Goal: Find specific page/section: Find specific page/section

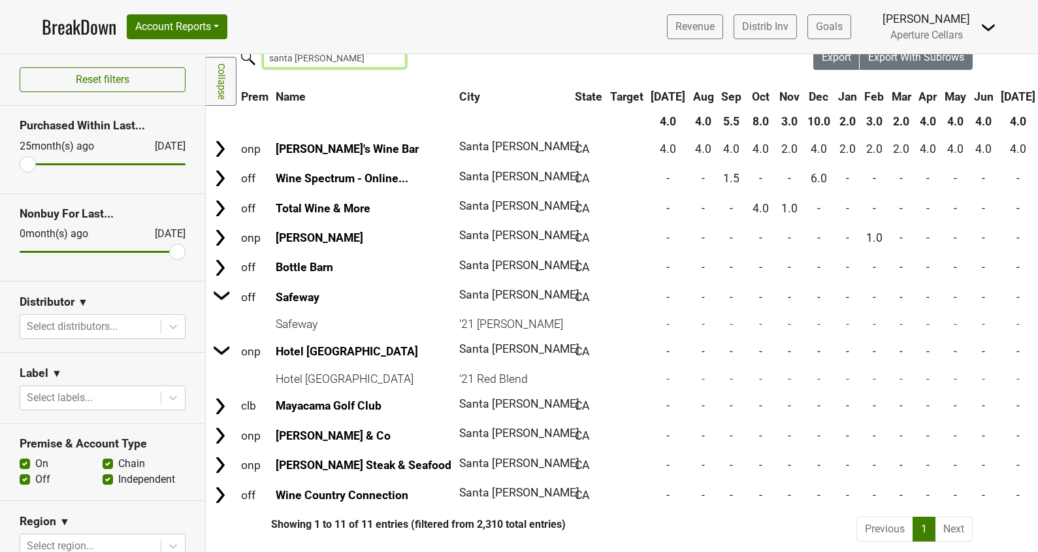
scroll to position [39, 0]
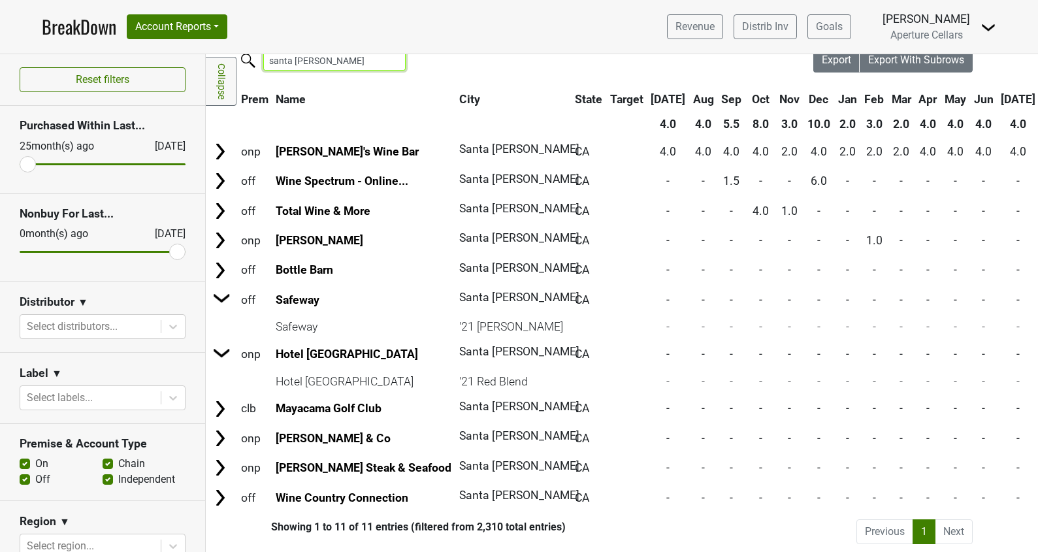
drag, startPoint x: 323, startPoint y: 63, endPoint x: 238, endPoint y: 61, distance: 84.9
click at [238, 61] on label "santa [PERSON_NAME]" at bounding box center [308, 59] width 142 height 23
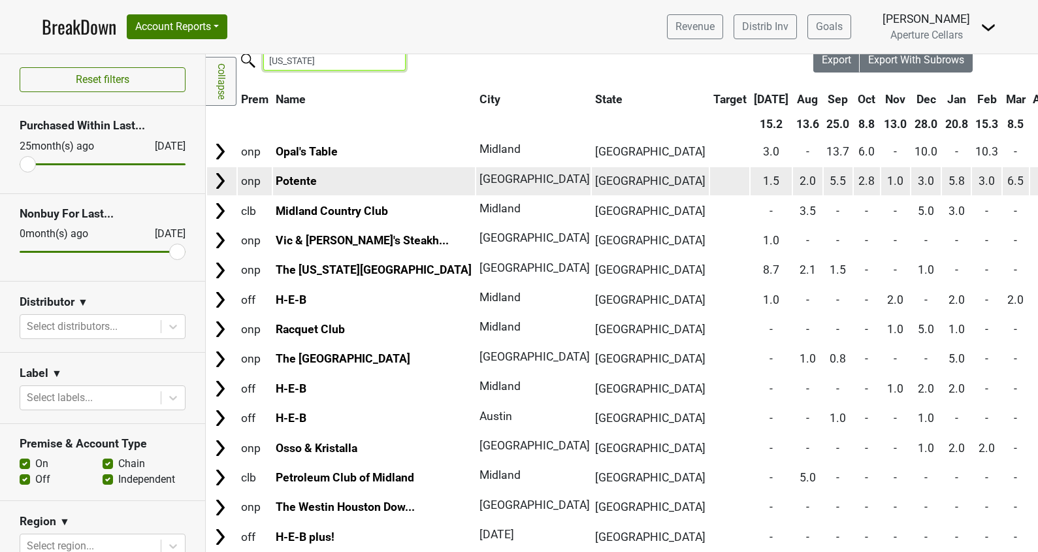
type input "[US_STATE]"
click at [221, 180] on img at bounding box center [220, 181] width 20 height 20
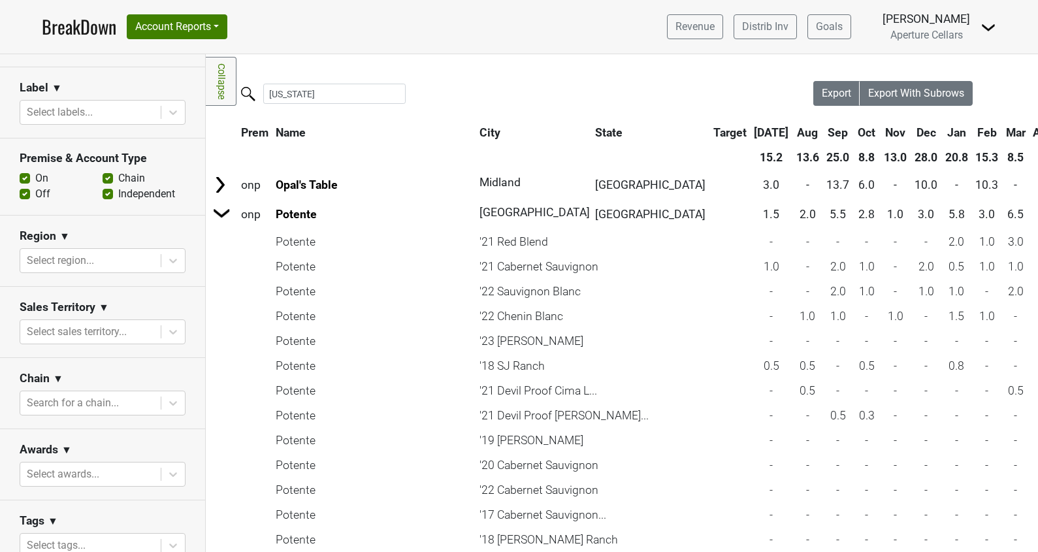
scroll to position [289, 0]
click at [124, 338] on div "Select sales territory..." at bounding box center [90, 329] width 140 height 24
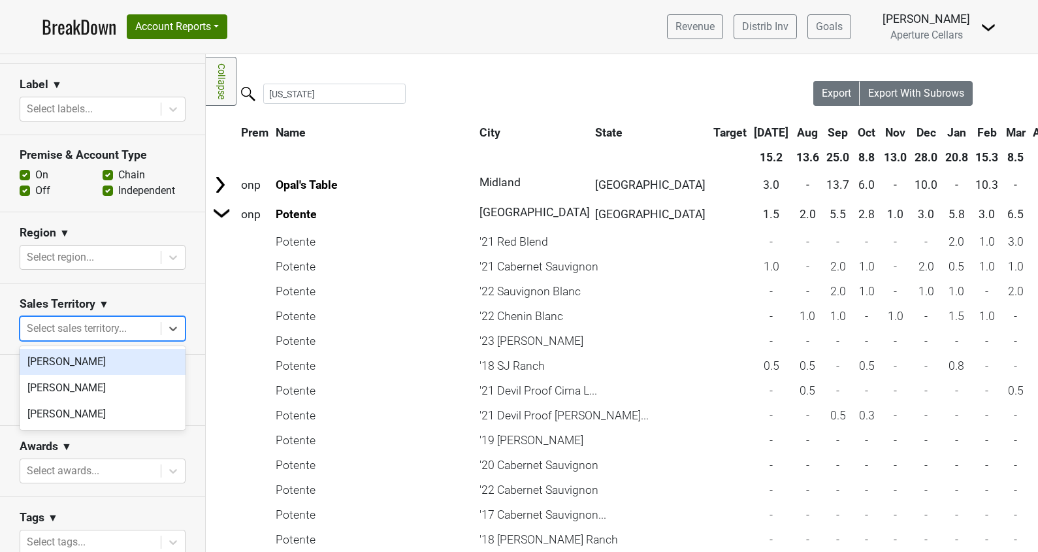
click at [112, 330] on div at bounding box center [90, 328] width 127 height 18
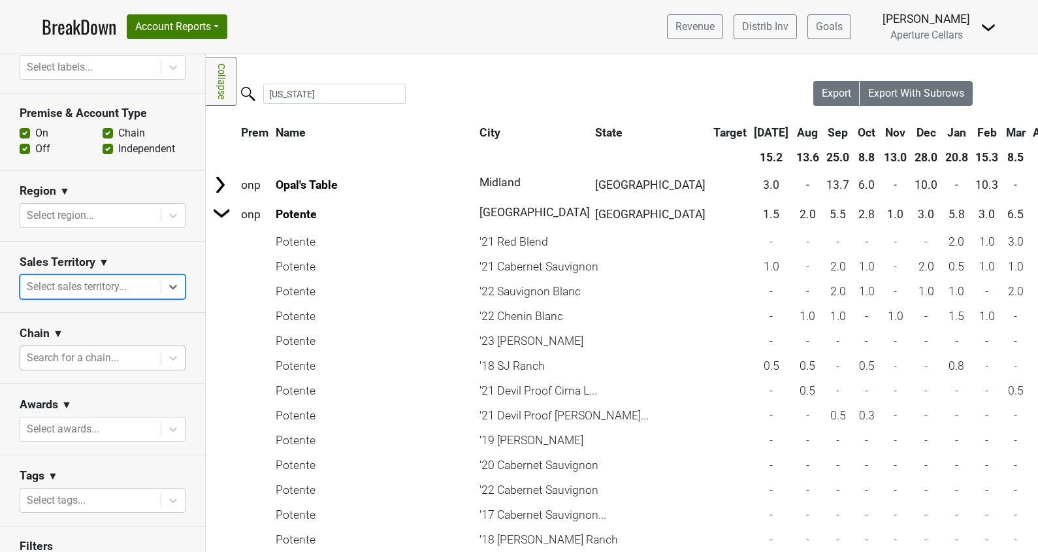
scroll to position [332, 0]
click at [78, 216] on div at bounding box center [90, 214] width 127 height 18
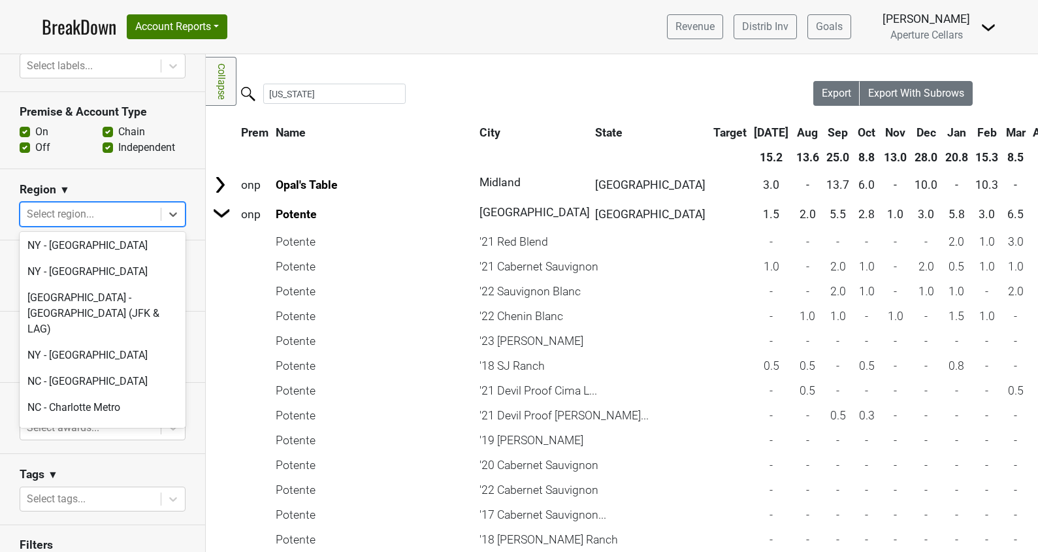
scroll to position [3098, 0]
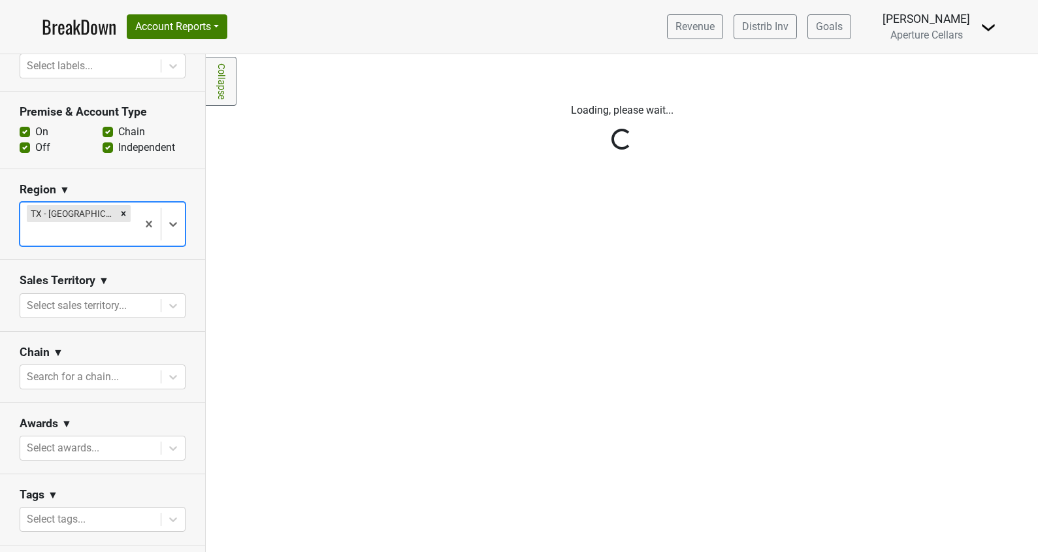
scroll to position [0, 0]
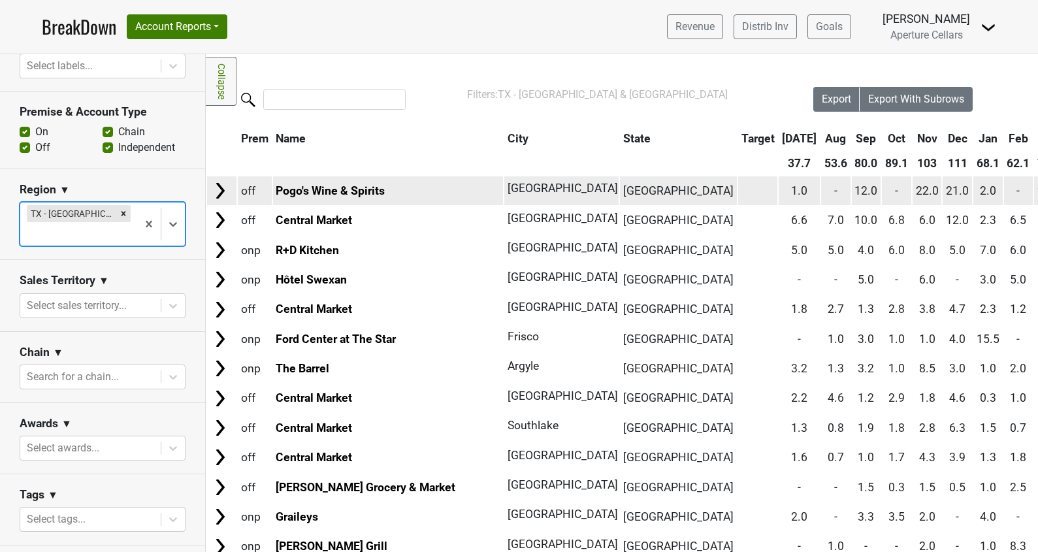
click at [212, 193] on img at bounding box center [220, 191] width 20 height 20
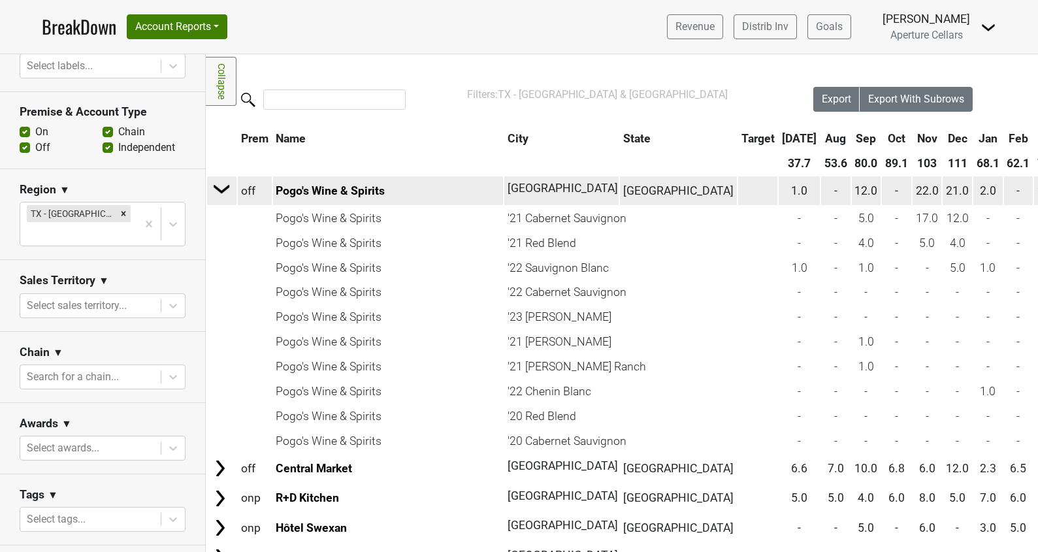
click at [213, 193] on img at bounding box center [222, 189] width 20 height 20
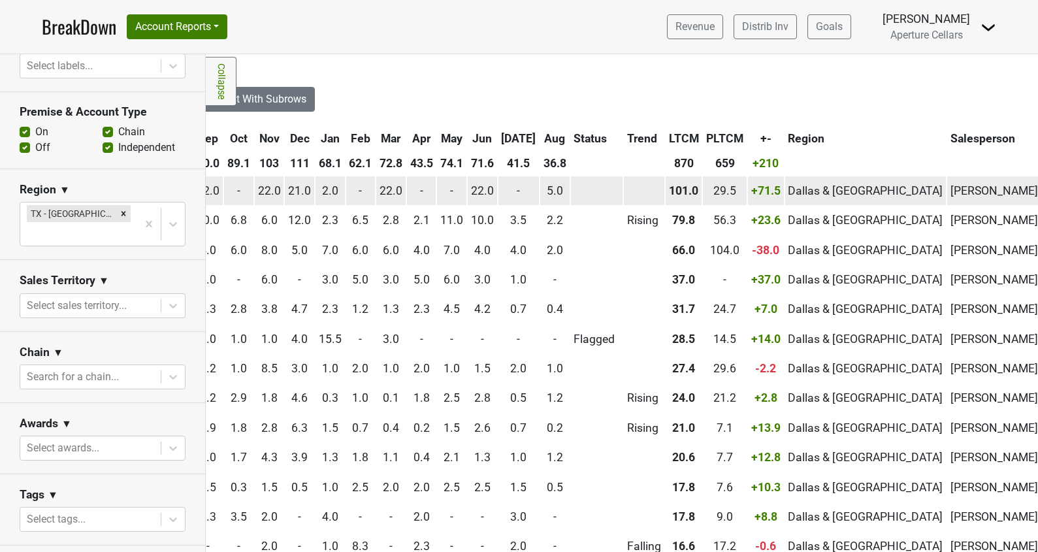
scroll to position [0, 746]
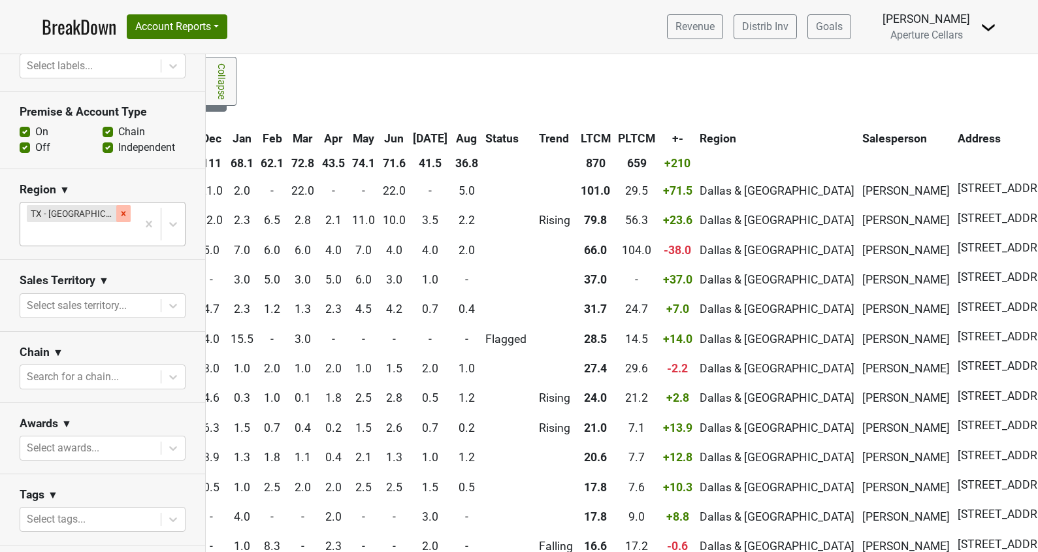
click at [123, 214] on icon "Remove TX - Dallas & Fort Worth" at bounding box center [123, 214] width 5 height 5
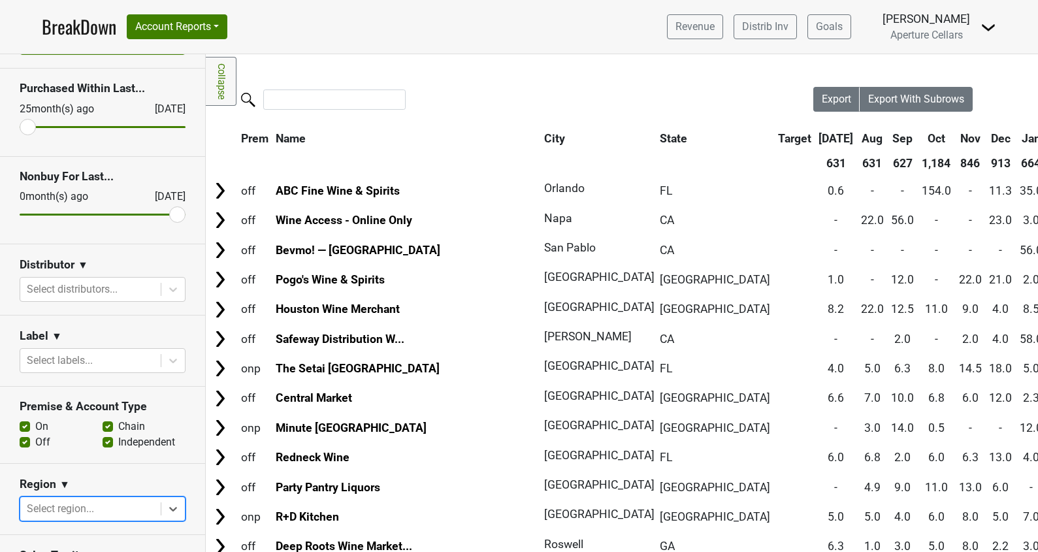
scroll to position [22, 0]
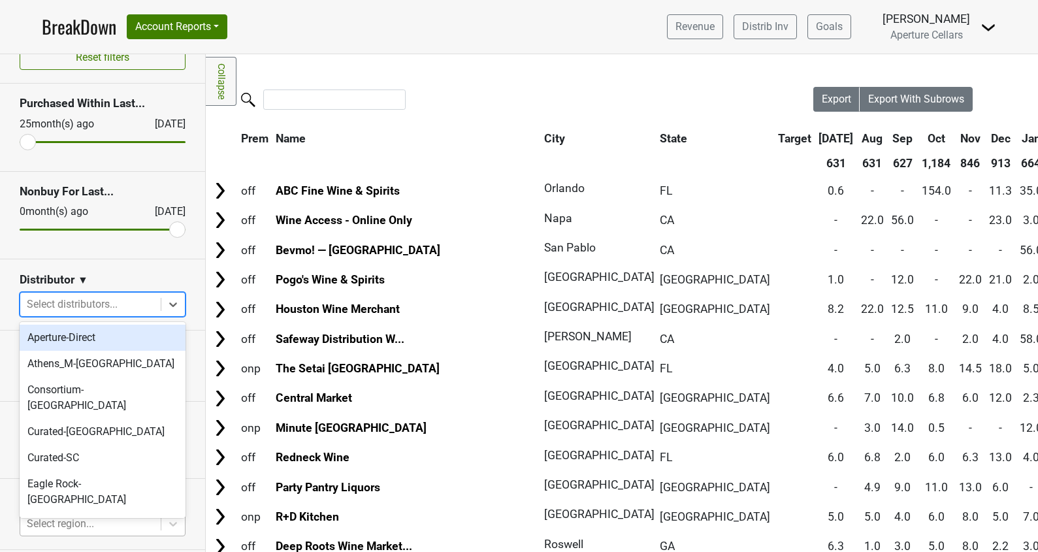
click at [123, 306] on div at bounding box center [90, 304] width 127 height 18
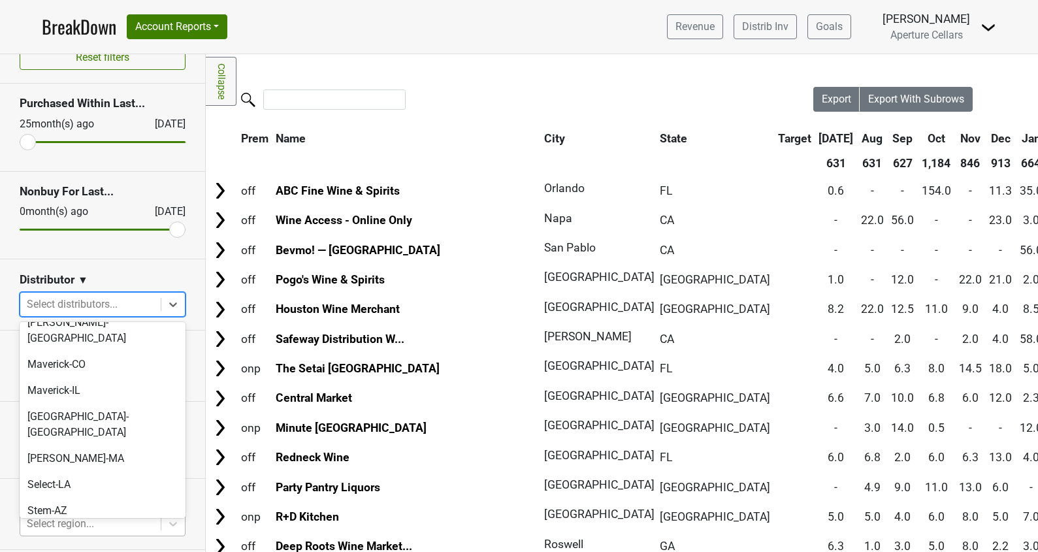
scroll to position [358, 0]
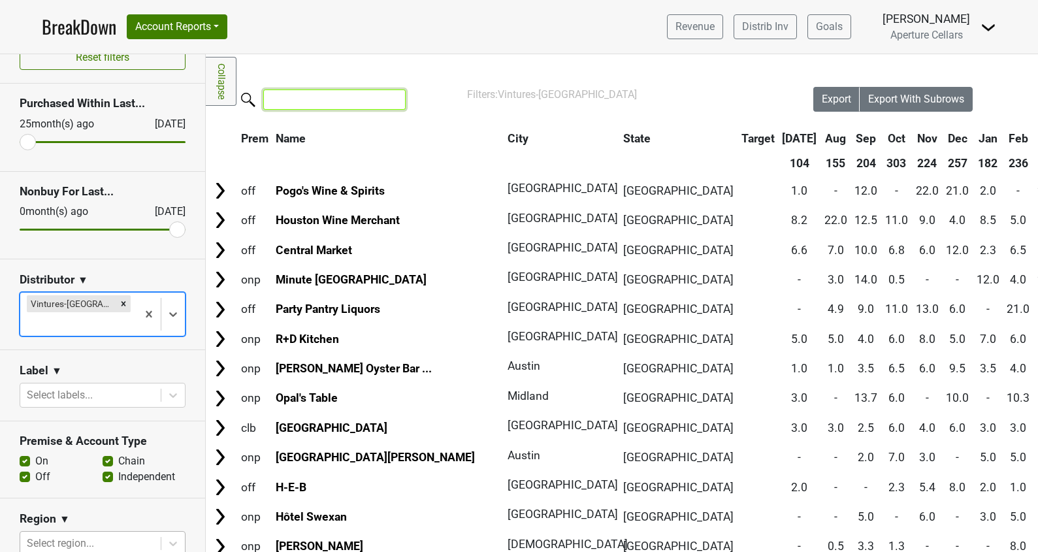
click at [345, 94] on input "search" at bounding box center [334, 99] width 142 height 20
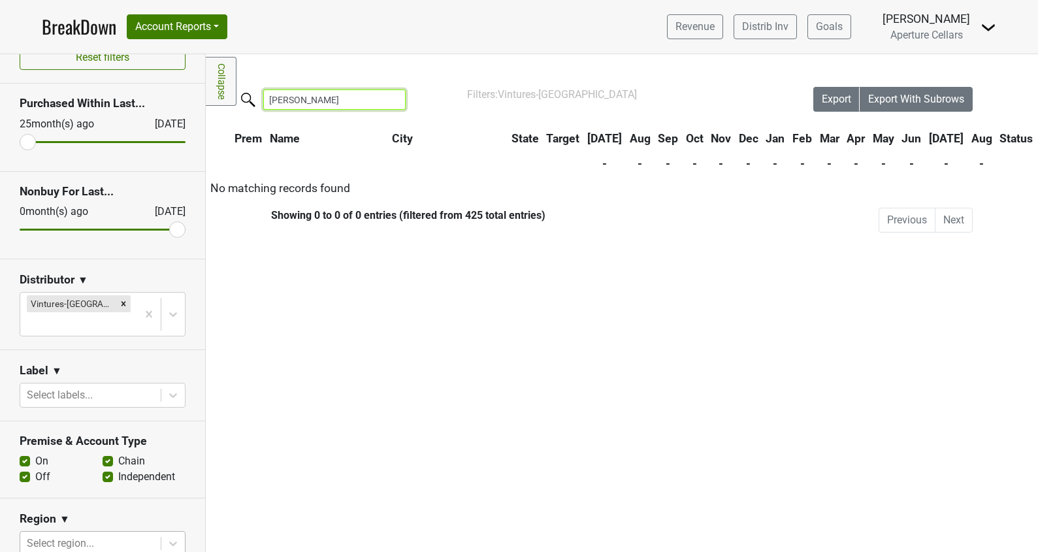
type input "madrona"
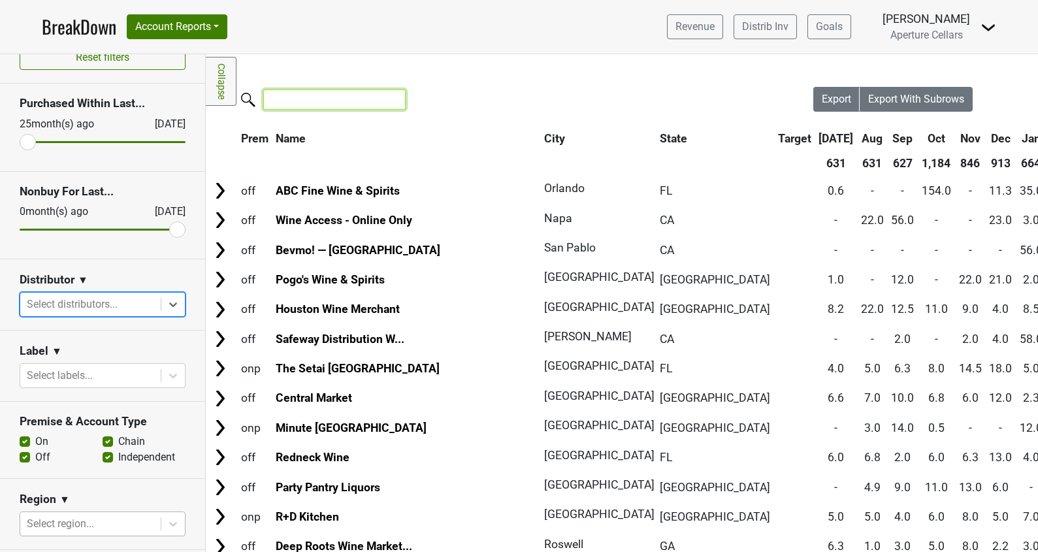
click at [361, 99] on input "search" at bounding box center [334, 99] width 142 height 20
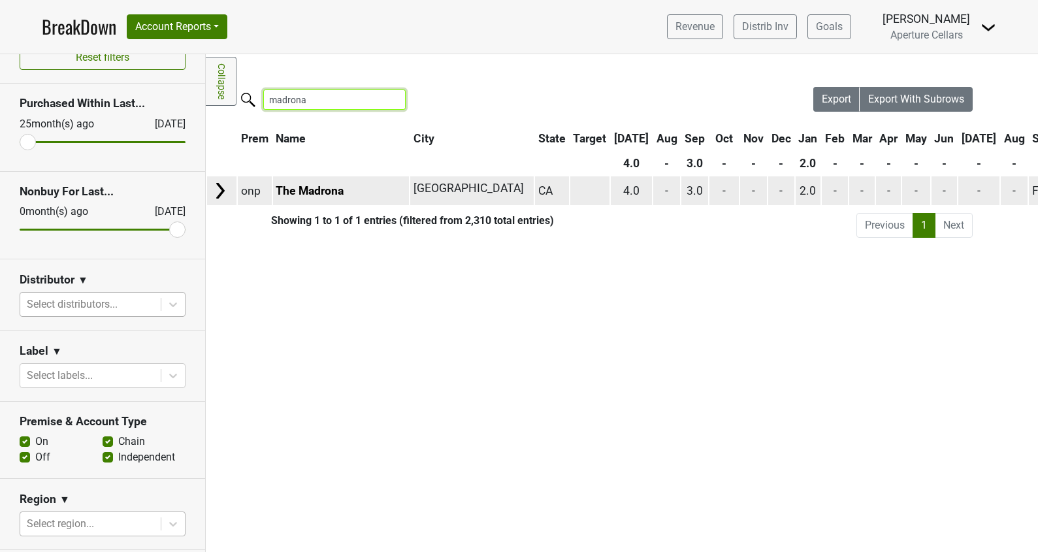
type input "madrona"
click at [224, 190] on img at bounding box center [220, 191] width 20 height 20
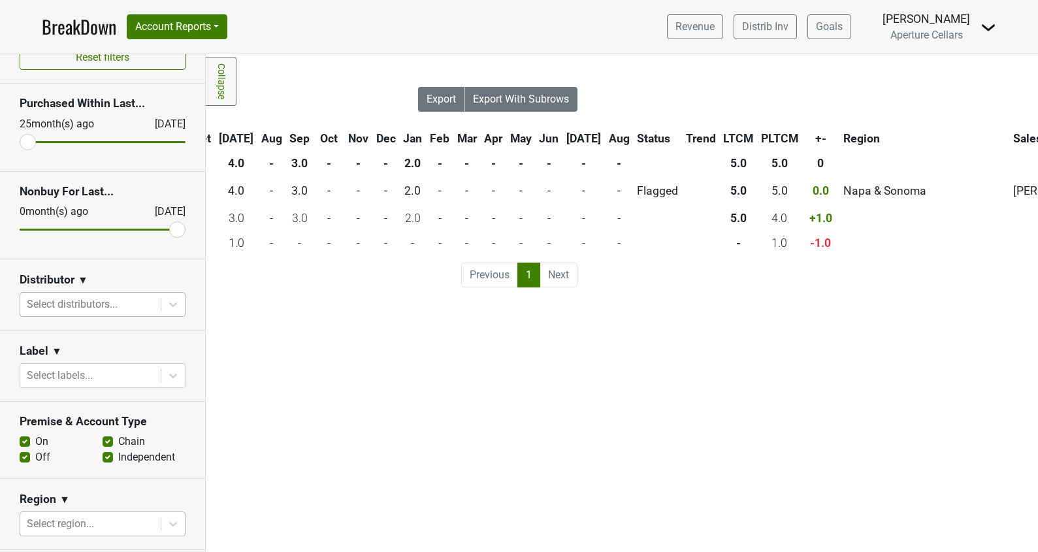
scroll to position [0, 400]
